Goal: Complete application form

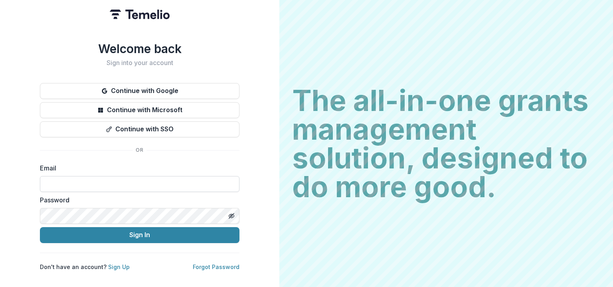
click at [135, 184] on input at bounding box center [140, 184] width 200 height 16
click at [166, 85] on button "Continue with Google" at bounding box center [140, 91] width 200 height 16
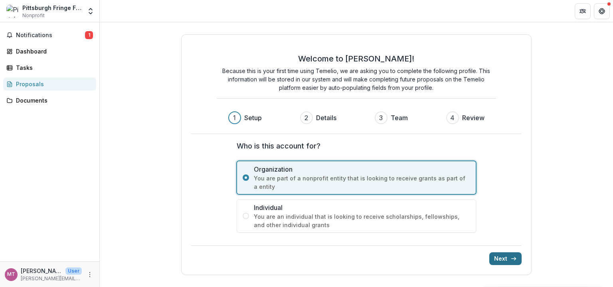
click at [509, 255] on button "Next" at bounding box center [505, 258] width 32 height 13
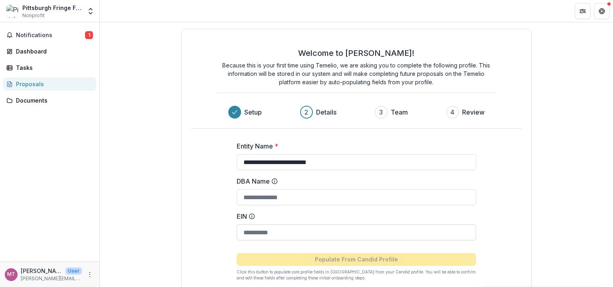
scroll to position [42, 0]
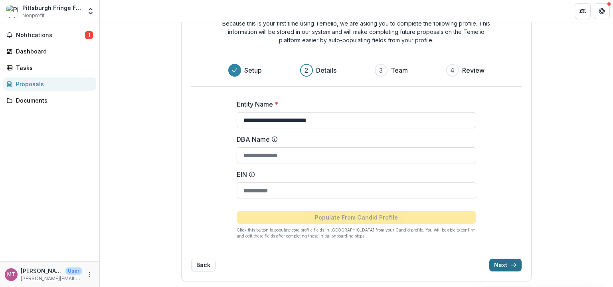
click at [511, 263] on icon "submit" at bounding box center [514, 265] width 6 height 6
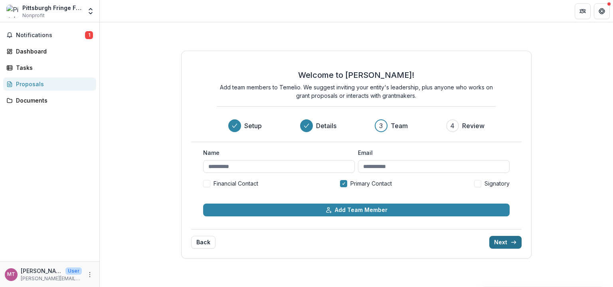
scroll to position [0, 0]
click at [242, 164] on input "Name" at bounding box center [279, 166] width 152 height 13
type input "**********"
click at [380, 166] on input "Email" at bounding box center [434, 166] width 152 height 13
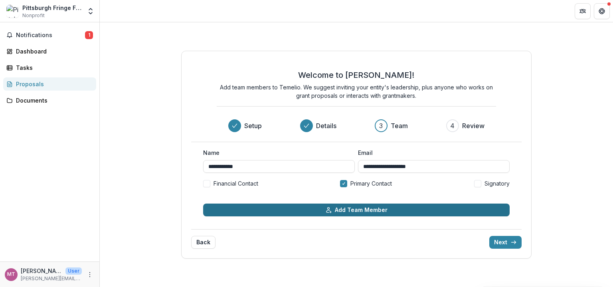
type input "**********"
click at [296, 214] on button "Add Team Member" at bounding box center [356, 210] width 307 height 13
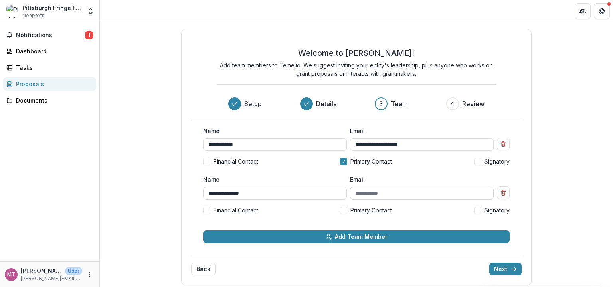
type input "**********"
click at [367, 191] on input "Email" at bounding box center [422, 193] width 144 height 13
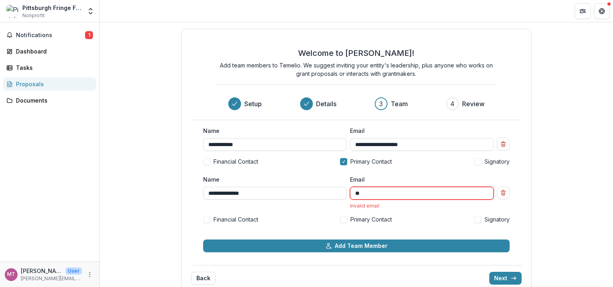
type input "*"
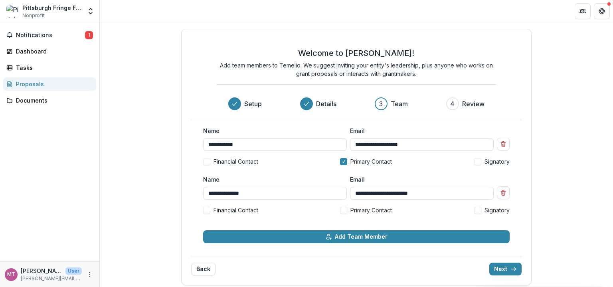
click at [243, 213] on span "Financial Contact" at bounding box center [236, 210] width 45 height 8
type input "**********"
click at [356, 211] on span "Primary Contact" at bounding box center [372, 210] width 42 height 8
click at [343, 160] on span at bounding box center [343, 161] width 7 height 7
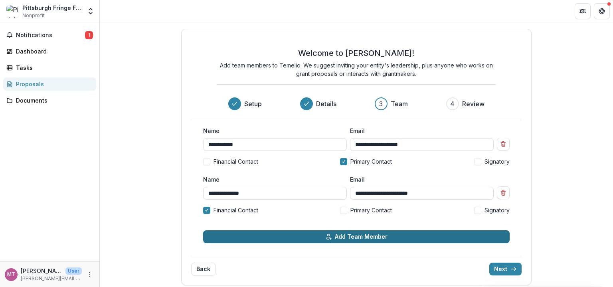
scroll to position [4, 0]
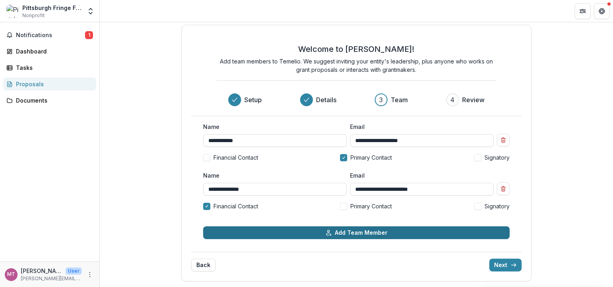
click at [303, 233] on button "Add Team Member" at bounding box center [356, 232] width 307 height 13
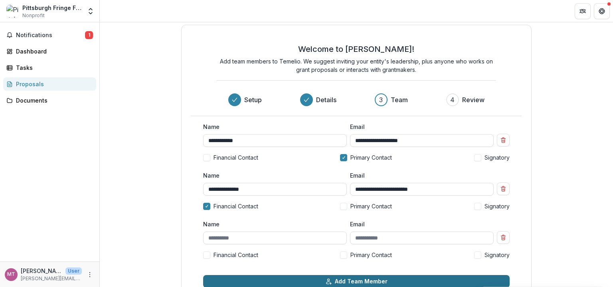
scroll to position [53, 0]
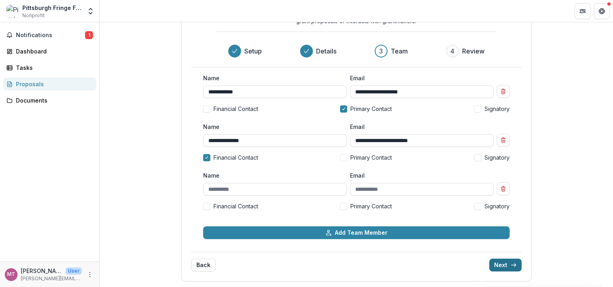
click at [507, 265] on button "Next" at bounding box center [505, 265] width 32 height 13
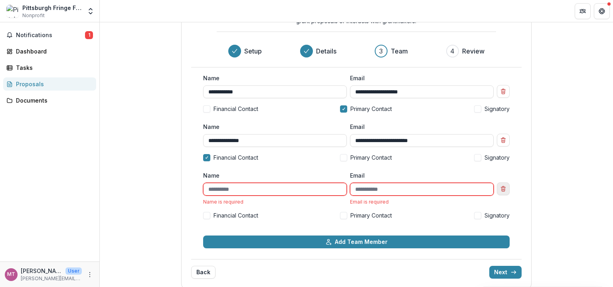
click at [503, 189] on line "Remove team member" at bounding box center [503, 190] width 0 height 2
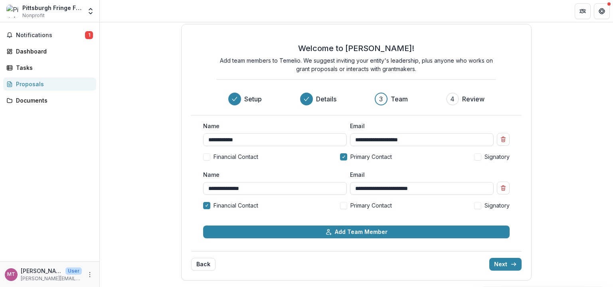
scroll to position [4, 0]
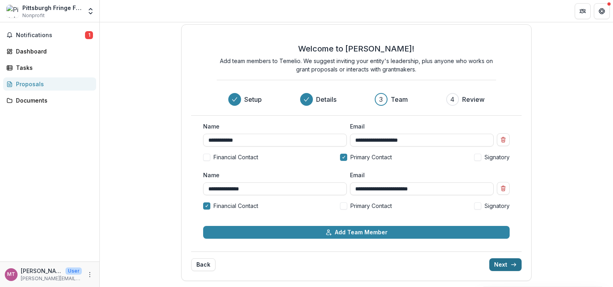
click at [503, 266] on button "Next" at bounding box center [505, 264] width 32 height 13
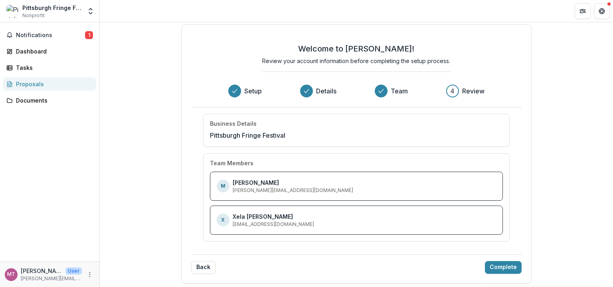
scroll to position [6, 0]
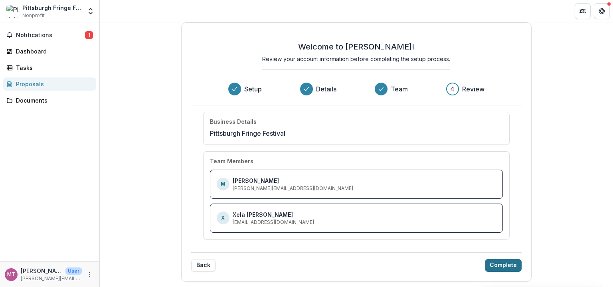
click at [498, 266] on button "Complete" at bounding box center [503, 265] width 37 height 13
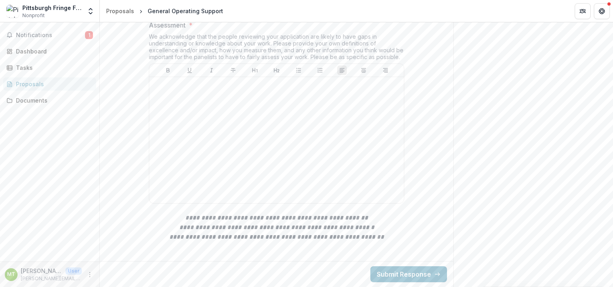
scroll to position [224, 0]
click at [200, 200] on div at bounding box center [277, 140] width 248 height 120
